Goal: Task Accomplishment & Management: Manage account settings

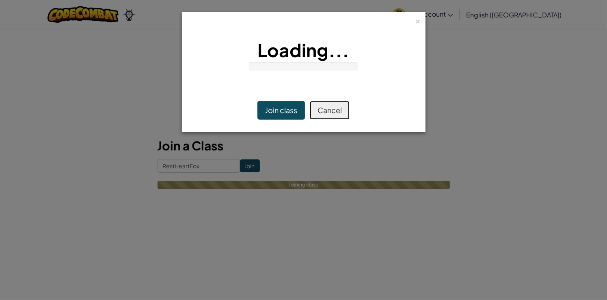
click at [327, 114] on button "Cancel" at bounding box center [330, 110] width 40 height 19
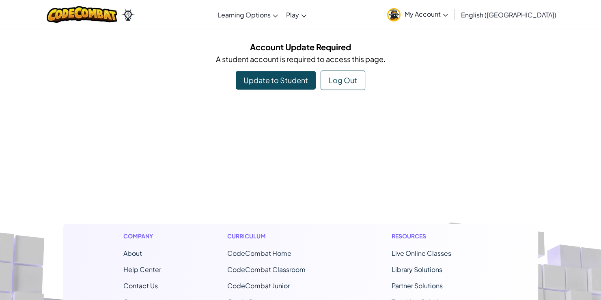
click at [448, 17] on span "My Account" at bounding box center [426, 14] width 43 height 9
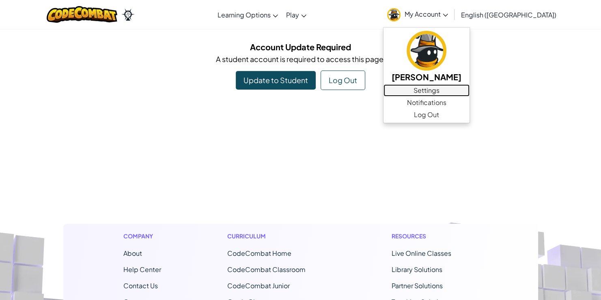
click at [470, 92] on link "Settings" at bounding box center [427, 90] width 86 height 12
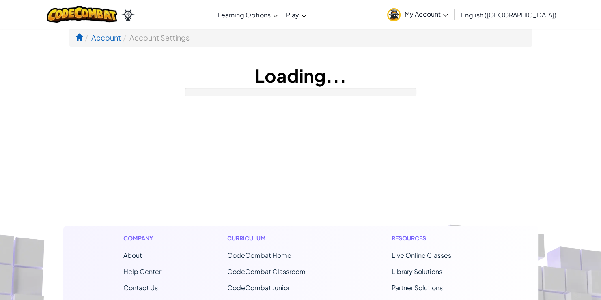
click at [448, 10] on span "My Account" at bounding box center [426, 14] width 43 height 9
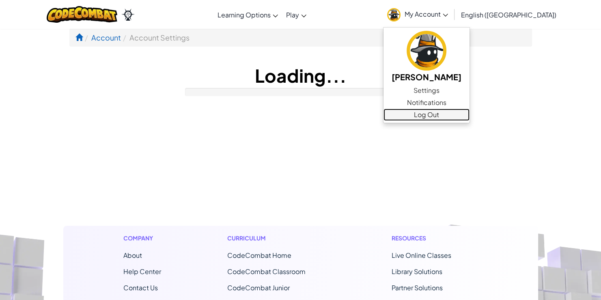
click at [470, 115] on link "Log Out" at bounding box center [427, 115] width 86 height 12
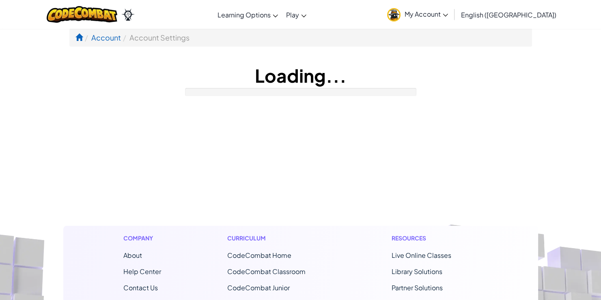
click at [452, 9] on link "My Account" at bounding box center [417, 15] width 69 height 26
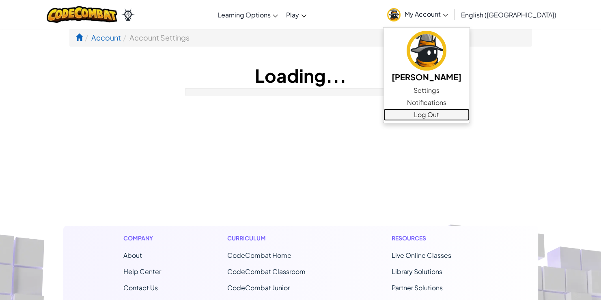
click at [465, 116] on link "Log Out" at bounding box center [427, 115] width 86 height 12
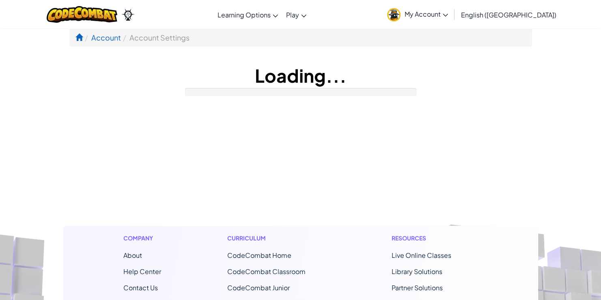
click at [448, 16] on span "My Account" at bounding box center [426, 14] width 43 height 9
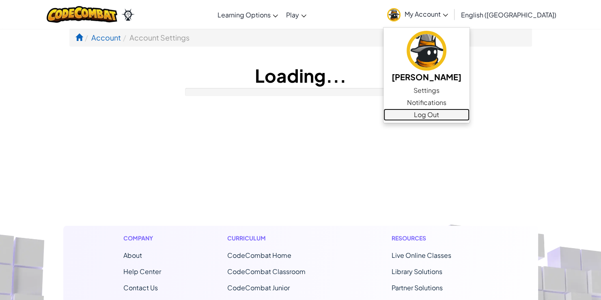
click at [470, 114] on link "Log Out" at bounding box center [427, 115] width 86 height 12
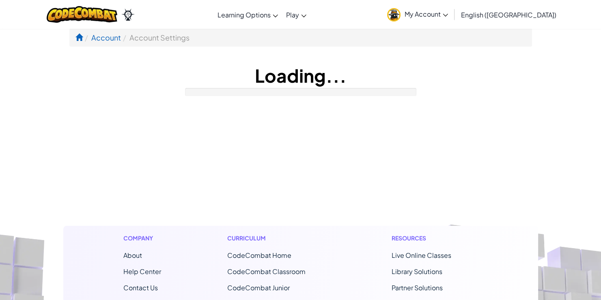
drag, startPoint x: 460, startPoint y: 17, endPoint x: 447, endPoint y: 58, distance: 43.1
click at [448, 17] on span "My Account" at bounding box center [426, 14] width 43 height 9
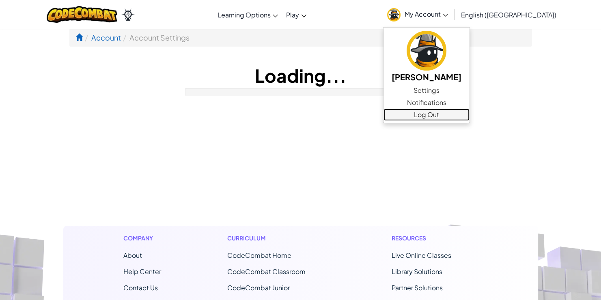
click at [453, 120] on link "Log Out" at bounding box center [427, 115] width 86 height 12
